Goal: Check status: Check status

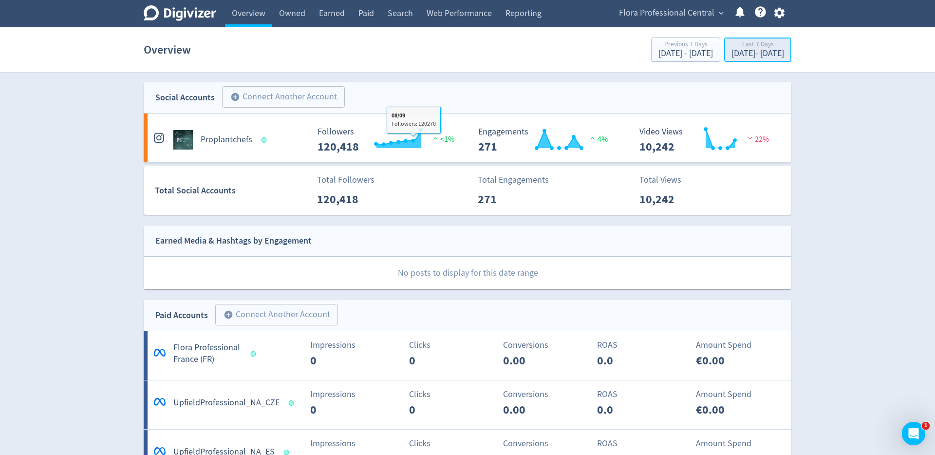
click at [731, 51] on div "[DATE] - [DATE]" at bounding box center [757, 53] width 53 height 9
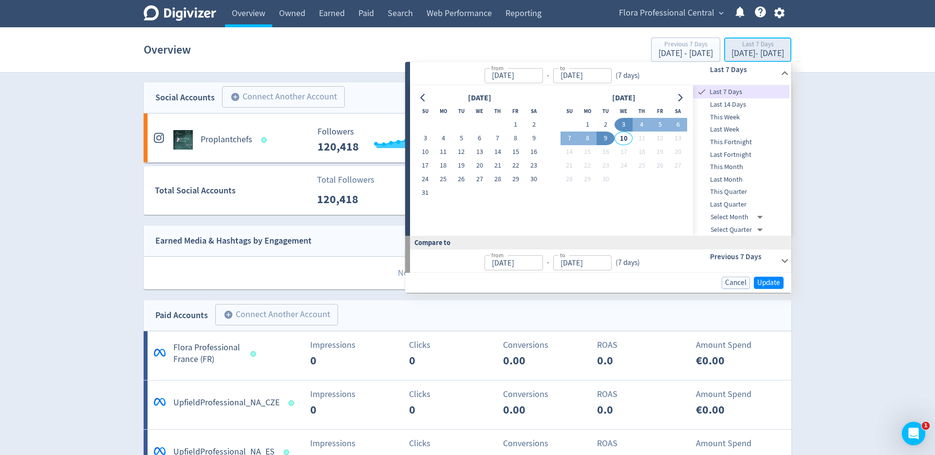
type input "[DATE]"
click at [581, 124] on button "1" at bounding box center [587, 125] width 18 height 14
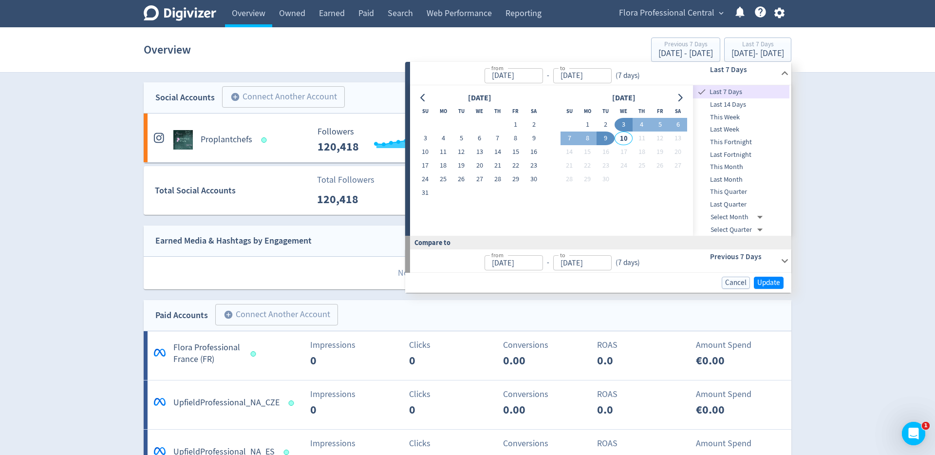
type input "[DATE]"
click at [603, 140] on button "9" at bounding box center [605, 138] width 18 height 14
type input "[DATE]"
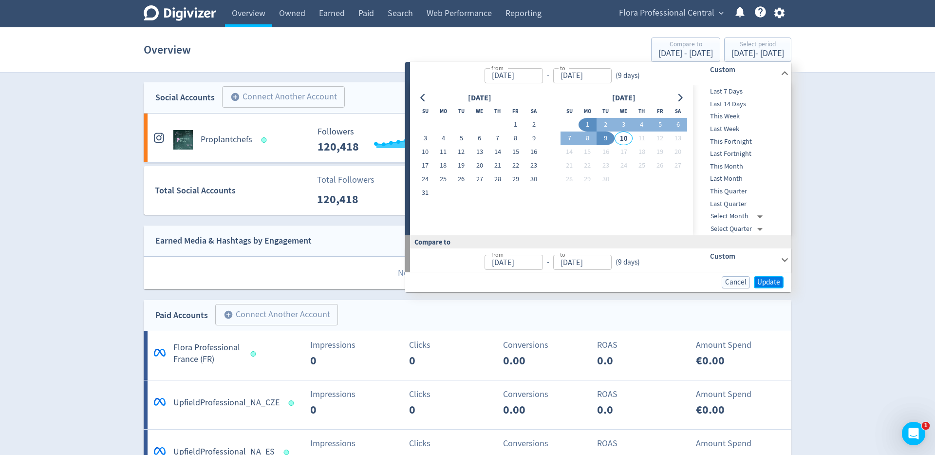
click at [770, 283] on span "Update" at bounding box center [768, 281] width 23 height 7
